Goal: Task Accomplishment & Management: Manage account settings

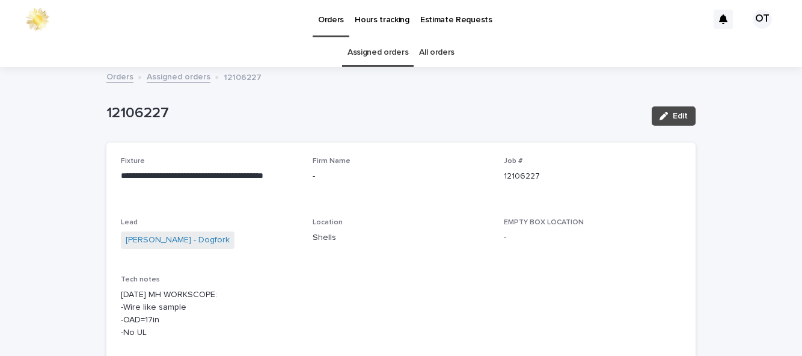
click at [378, 55] on link "Assigned orders" at bounding box center [378, 52] width 61 height 28
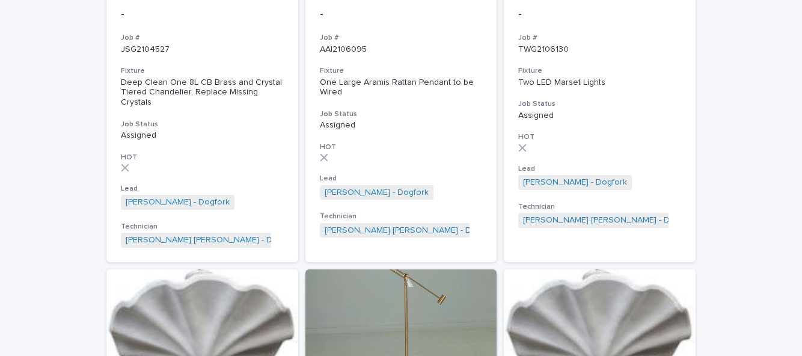
scroll to position [268, 0]
click at [750, 228] on div "Loading... Saving… Loading... Saving… Orders in the workshop Firm Name Job # Fi…" at bounding box center [401, 269] width 802 height 938
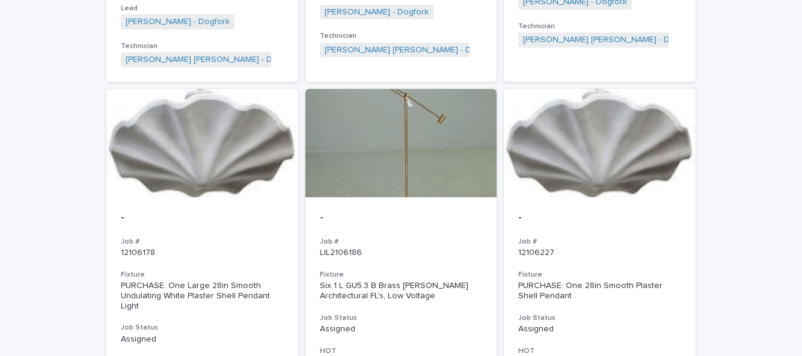
scroll to position [481, 0]
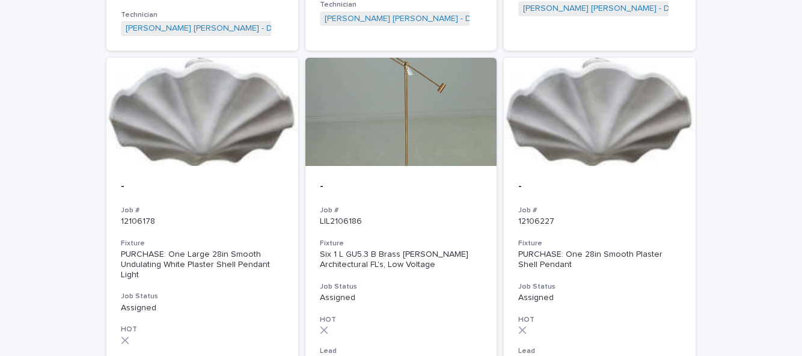
click at [230, 143] on div at bounding box center [202, 112] width 192 height 108
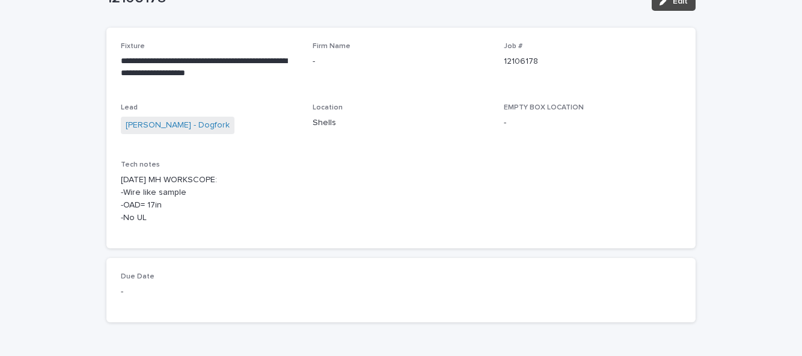
scroll to position [114, 0]
click at [687, 9] on button "Edit" at bounding box center [674, 1] width 44 height 19
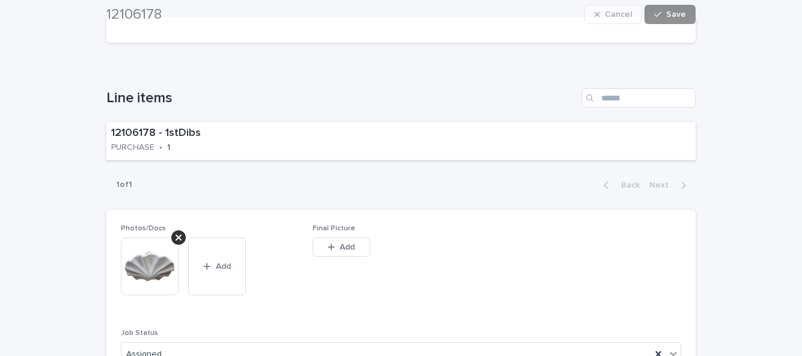
scroll to position [416, 0]
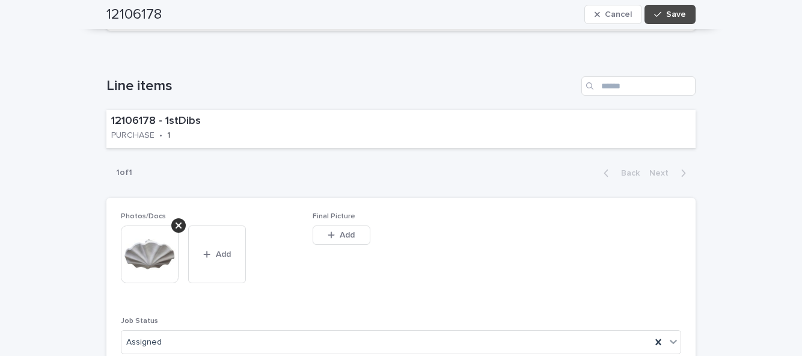
click at [341, 242] on button "Add" at bounding box center [342, 235] width 58 height 19
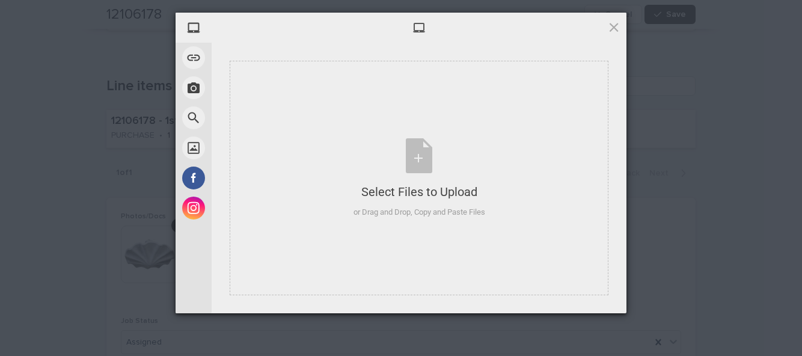
click at [383, 250] on div "Select Files to Upload or Drag and Drop, Copy and Paste Files" at bounding box center [419, 178] width 379 height 235
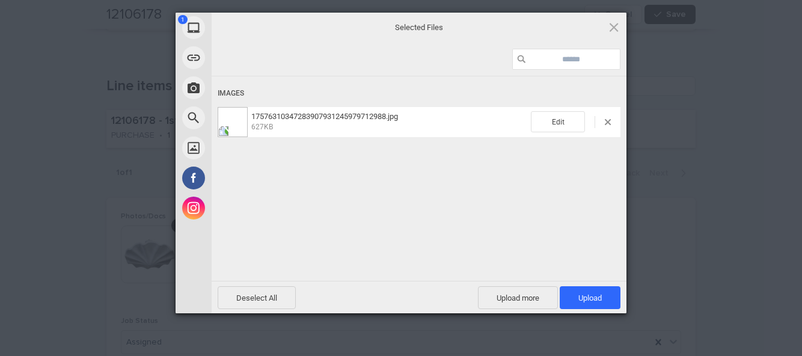
click at [601, 287] on span "Upload 1" at bounding box center [590, 297] width 61 height 23
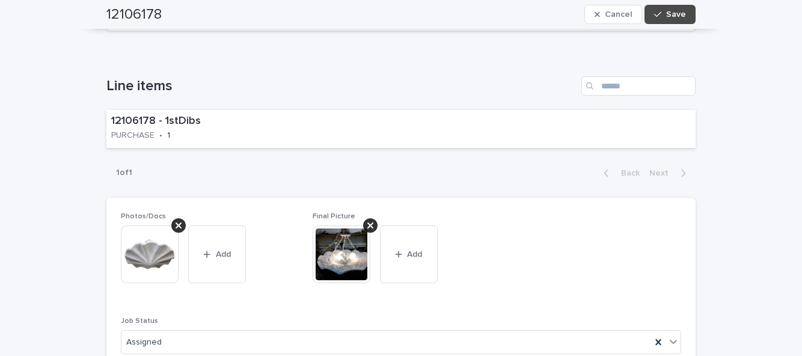
click at [676, 16] on span "Save" at bounding box center [677, 14] width 20 height 8
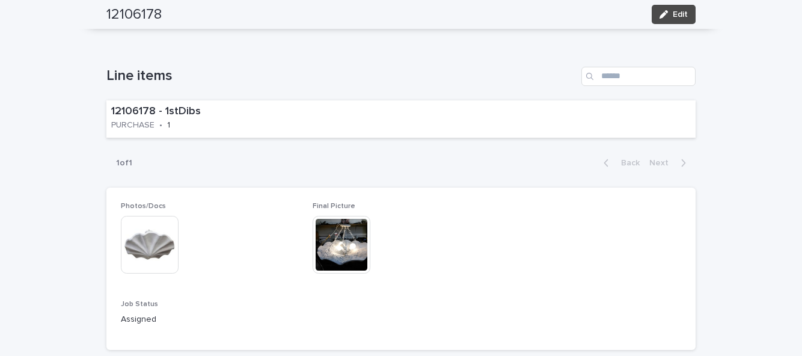
scroll to position [402, 0]
